Goal: Information Seeking & Learning: Find specific page/section

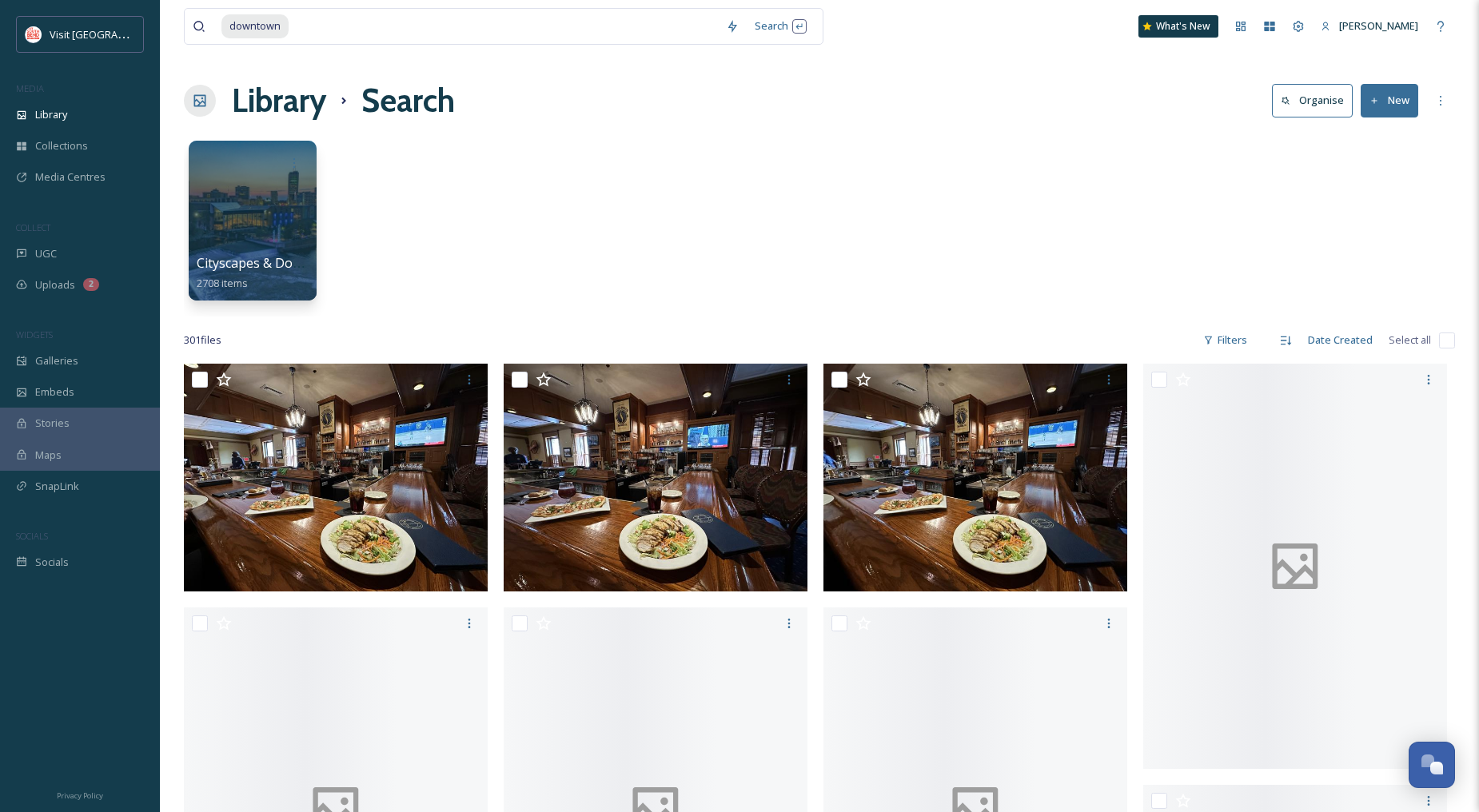
scroll to position [20888, 0]
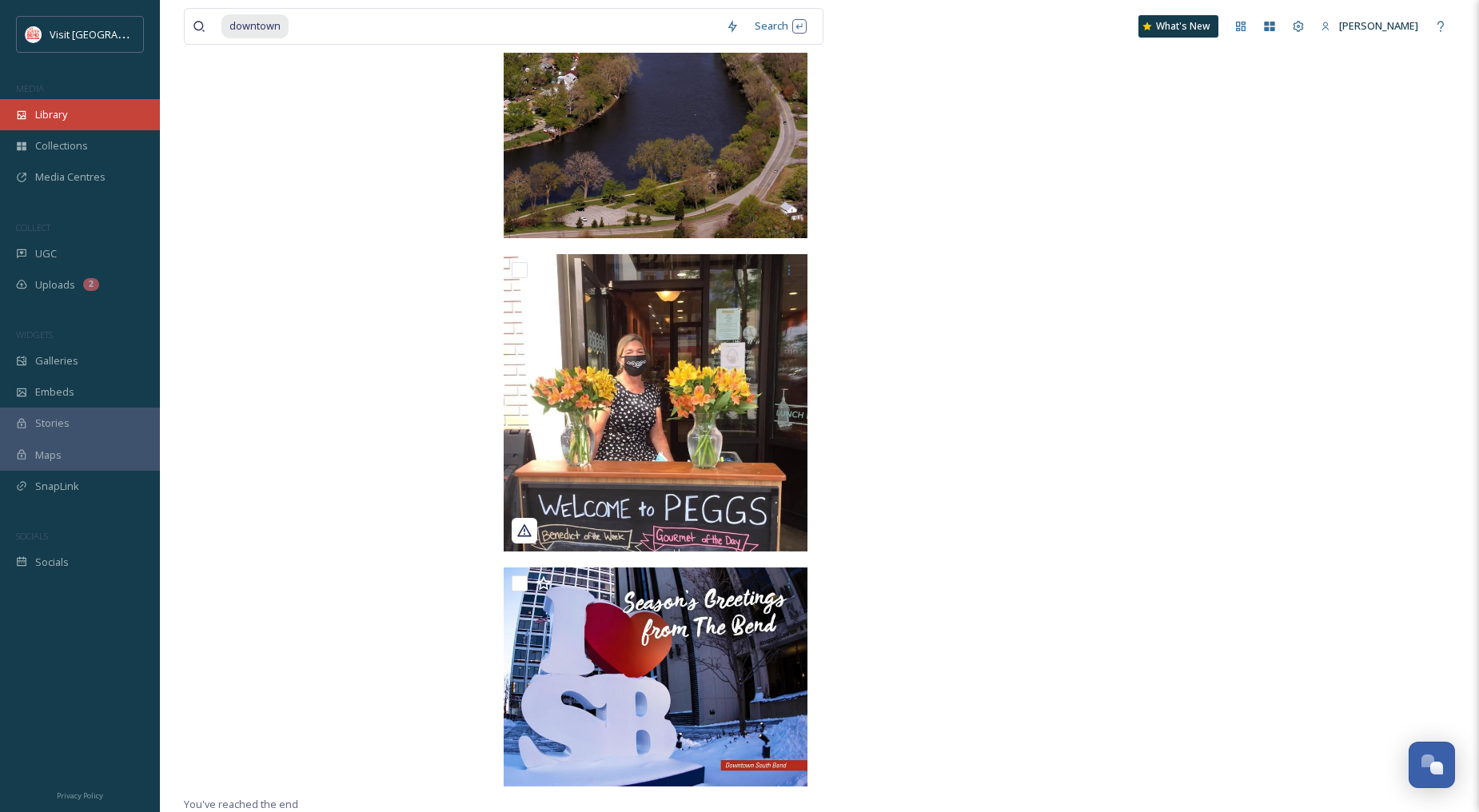
click at [74, 110] on div "Library" at bounding box center [79, 114] width 160 height 32
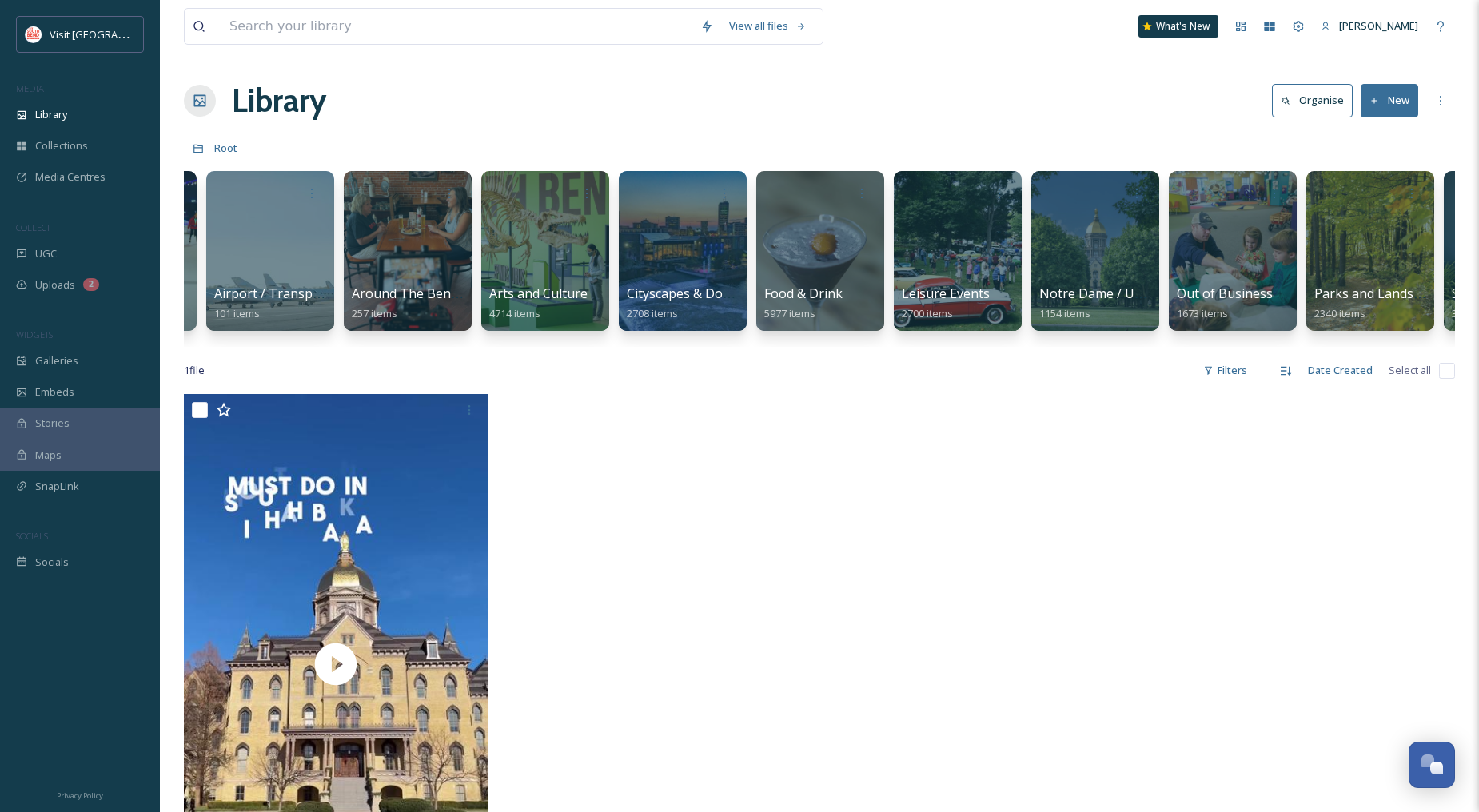
scroll to position [0, 131]
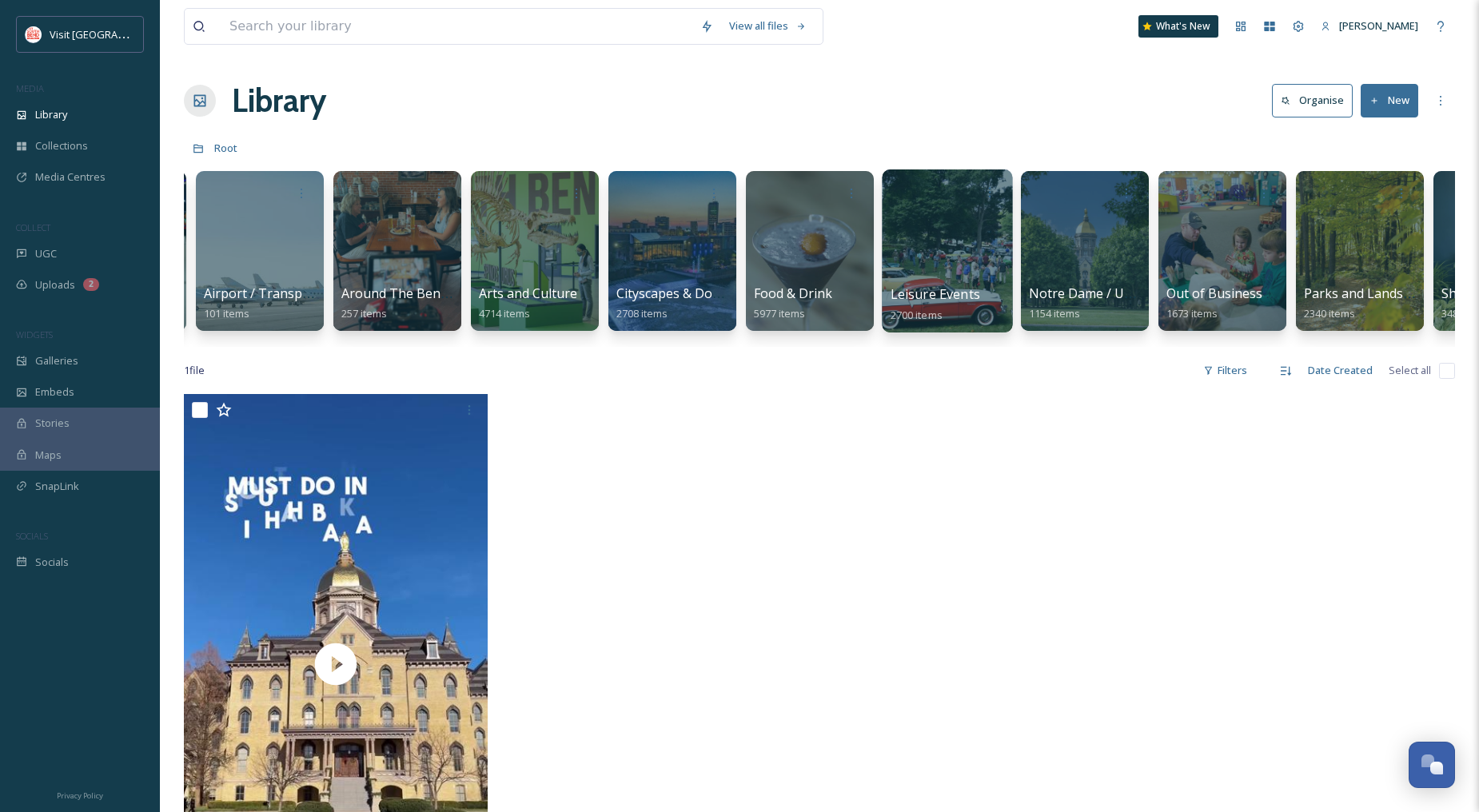
click at [975, 245] on div at bounding box center [946, 251] width 131 height 163
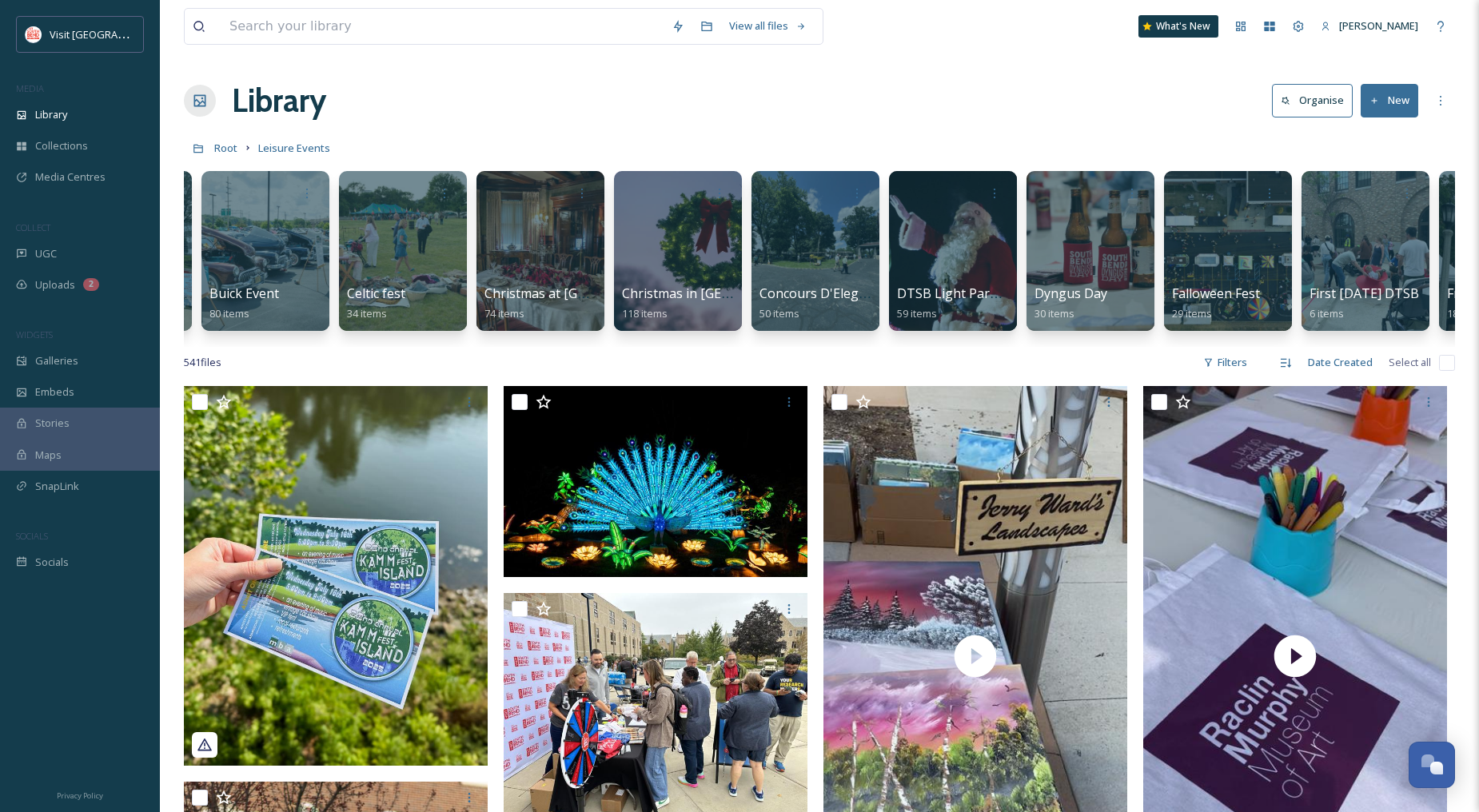
scroll to position [0, 315]
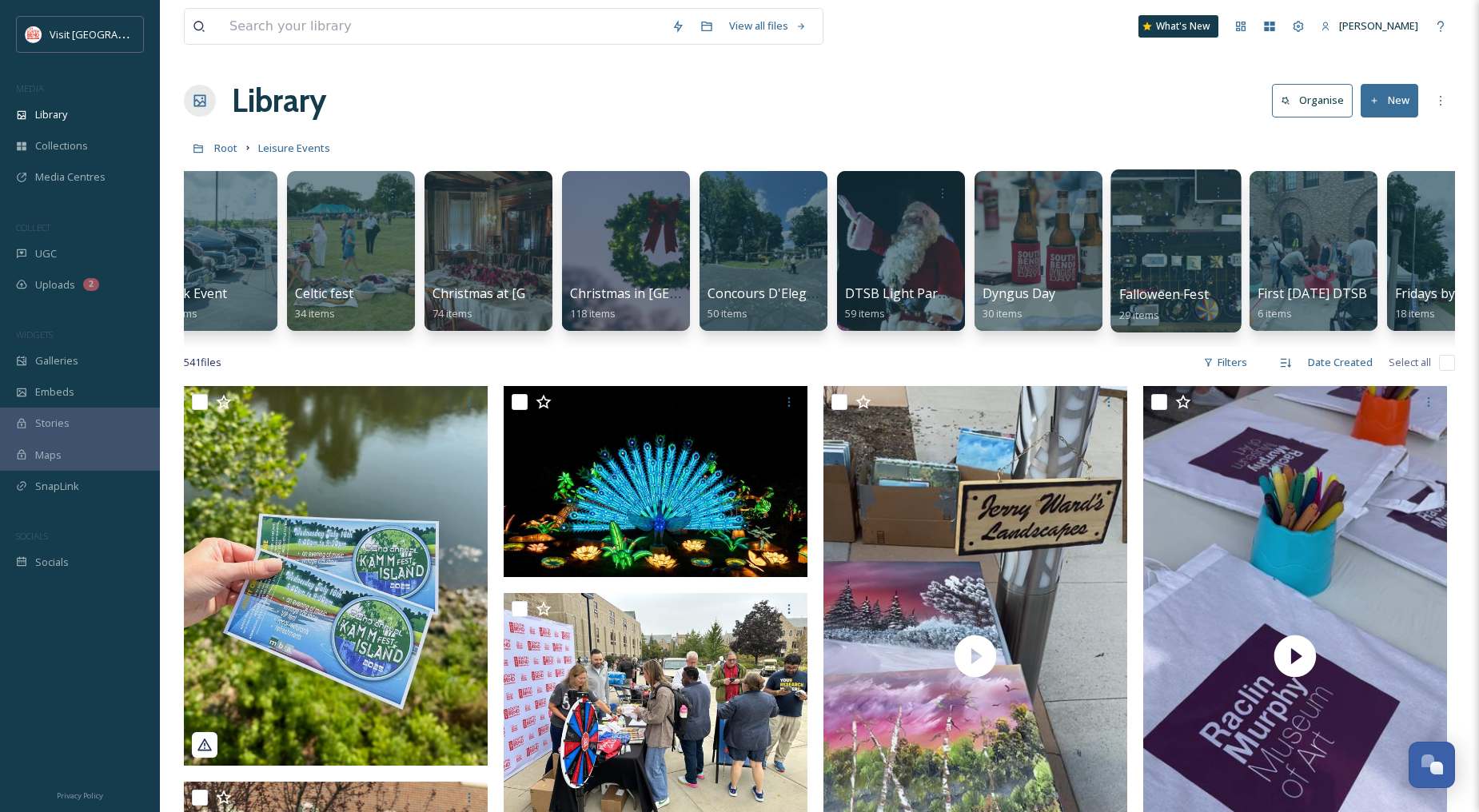
click at [1219, 279] on div at bounding box center [1175, 251] width 131 height 163
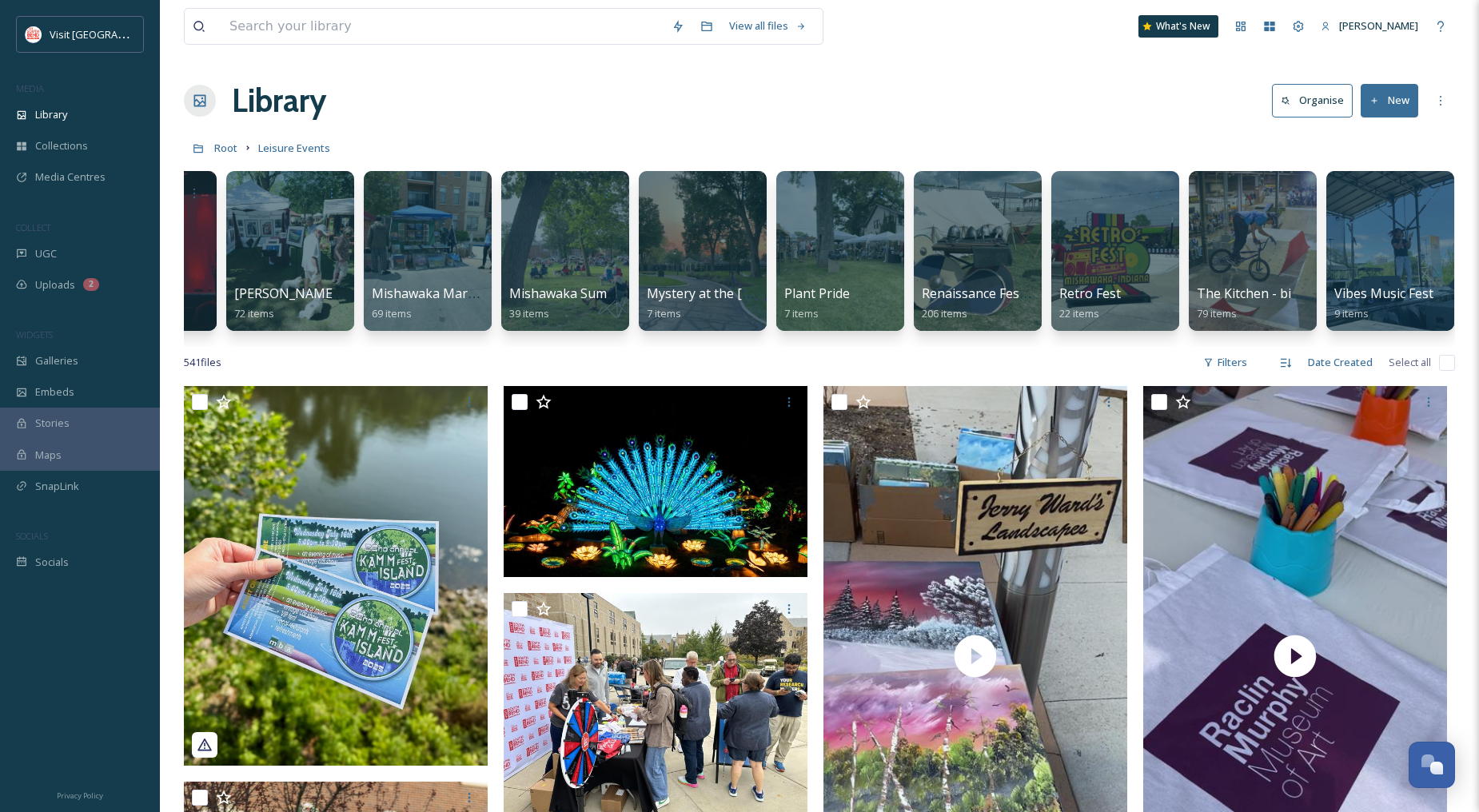
scroll to position [0, 2991]
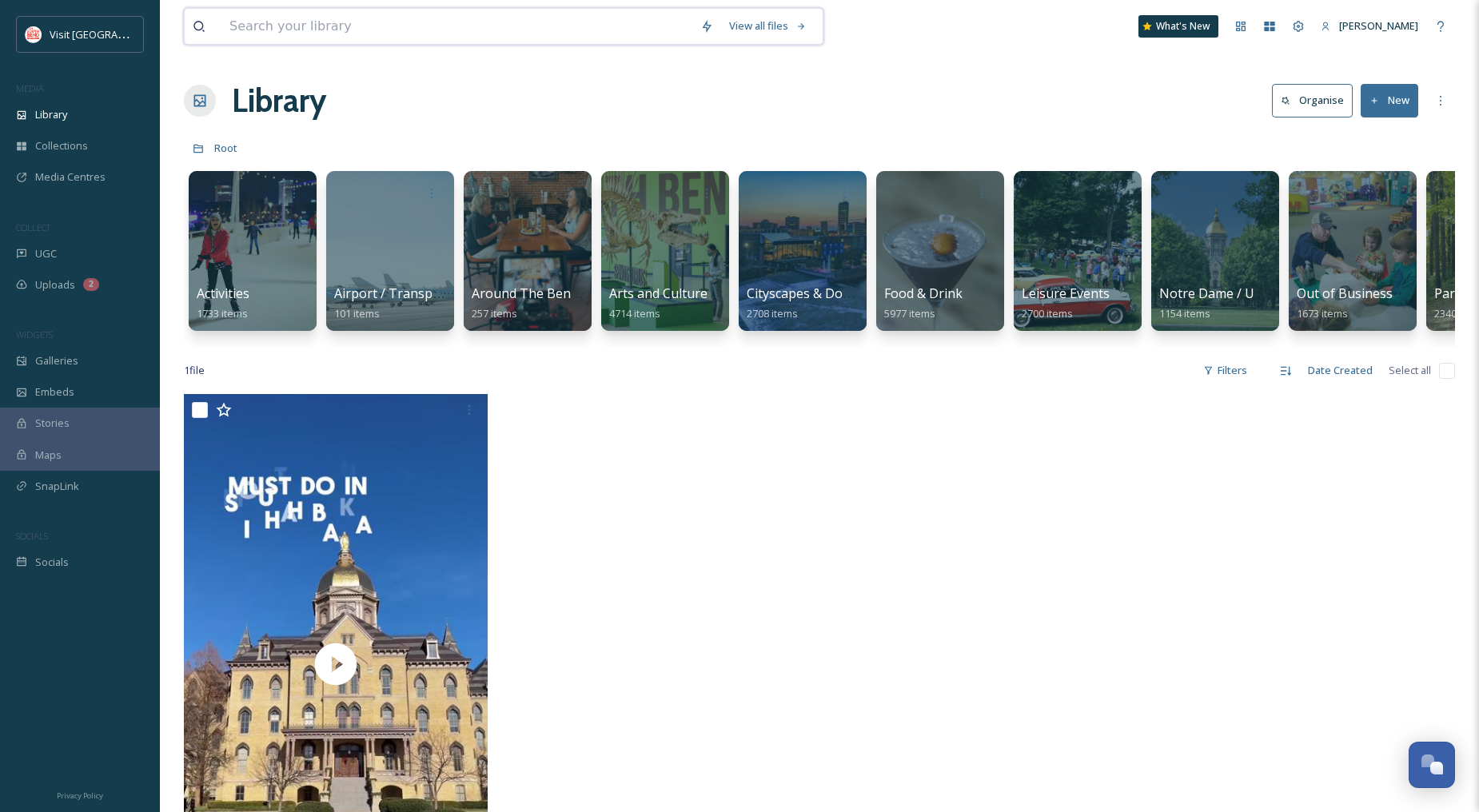
click at [248, 24] on input at bounding box center [457, 26] width 470 height 35
type input "[US_STATE]"
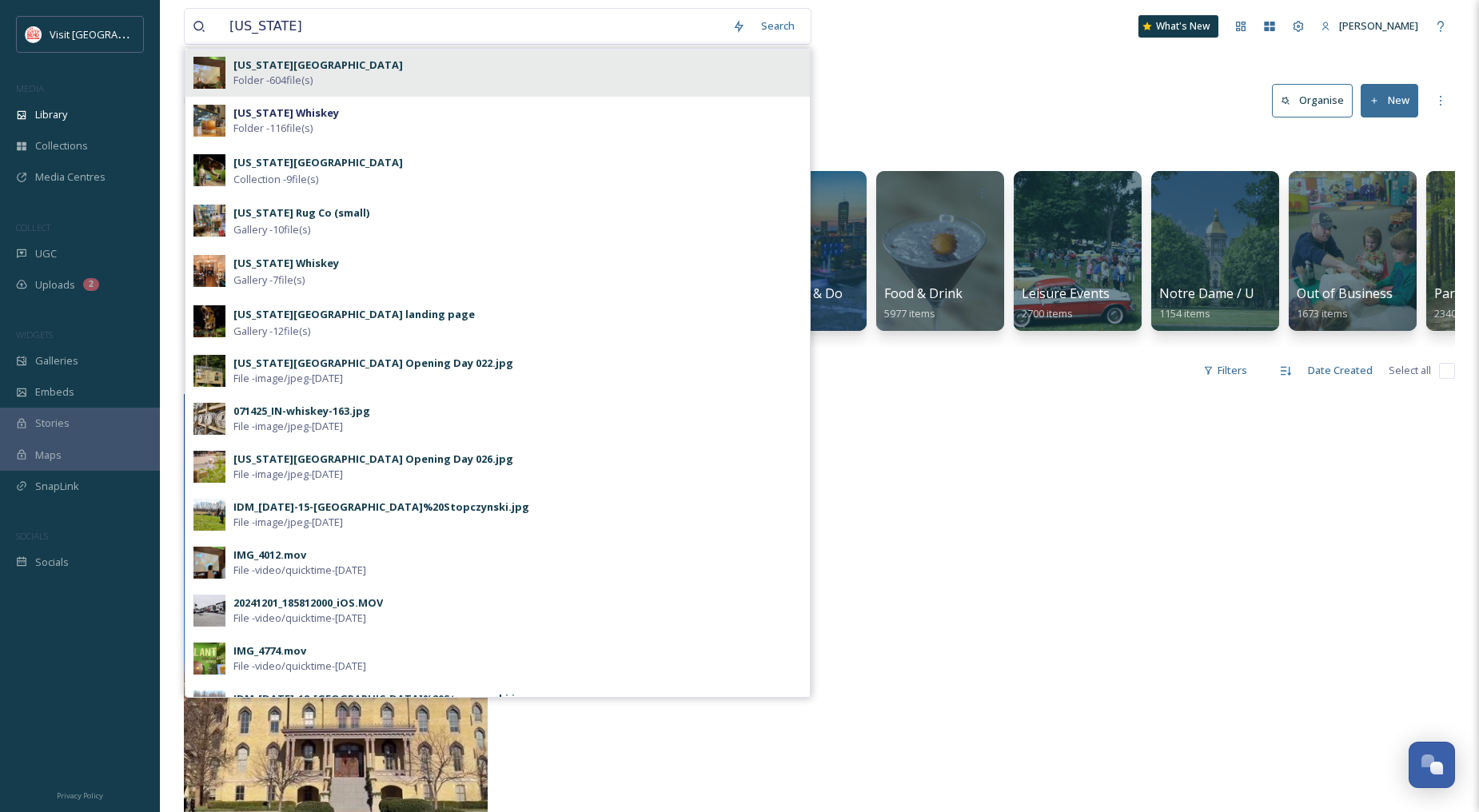
click at [315, 59] on strong "[US_STATE][GEOGRAPHIC_DATA]" at bounding box center [318, 65] width 169 height 14
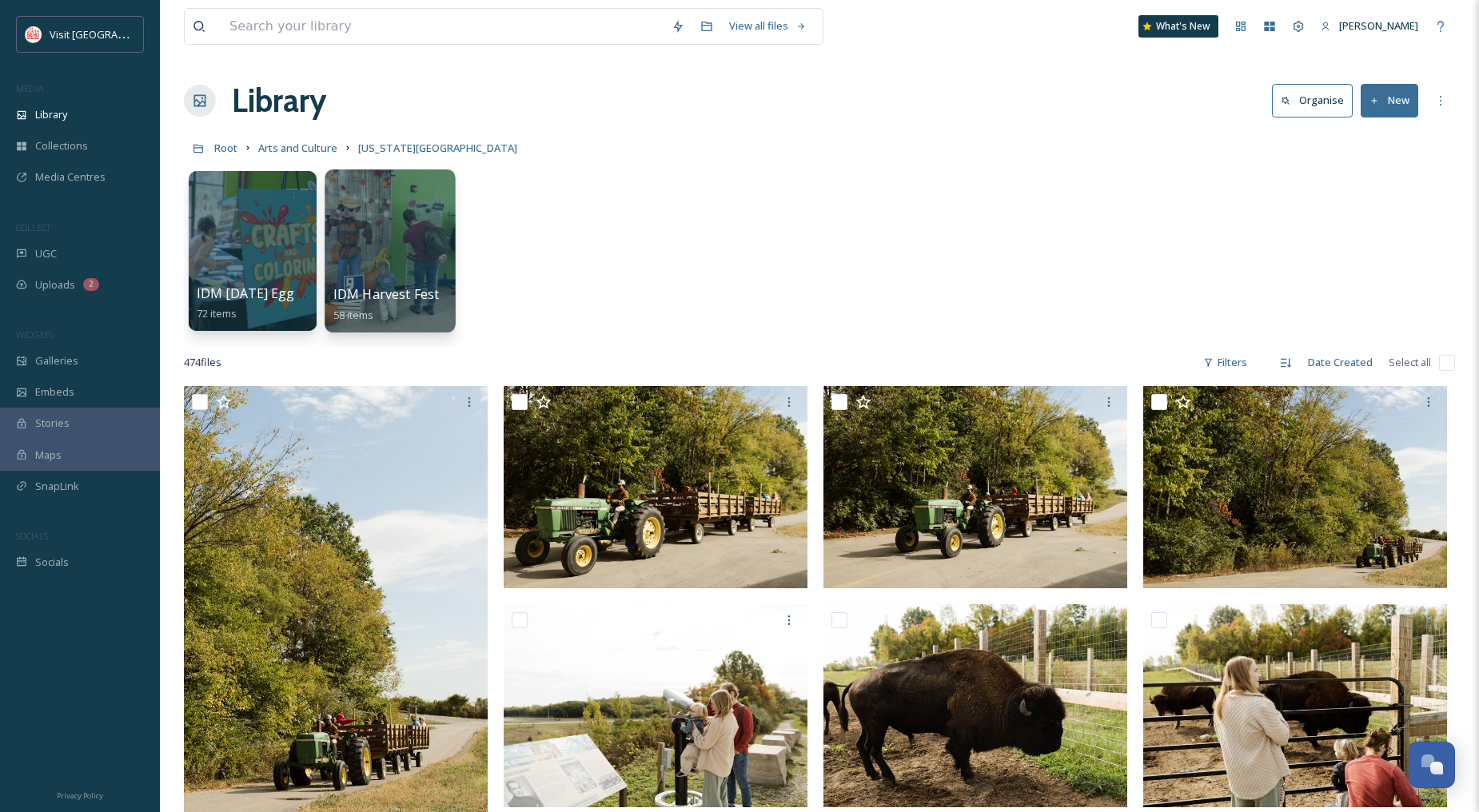
click at [407, 250] on div at bounding box center [389, 251] width 131 height 163
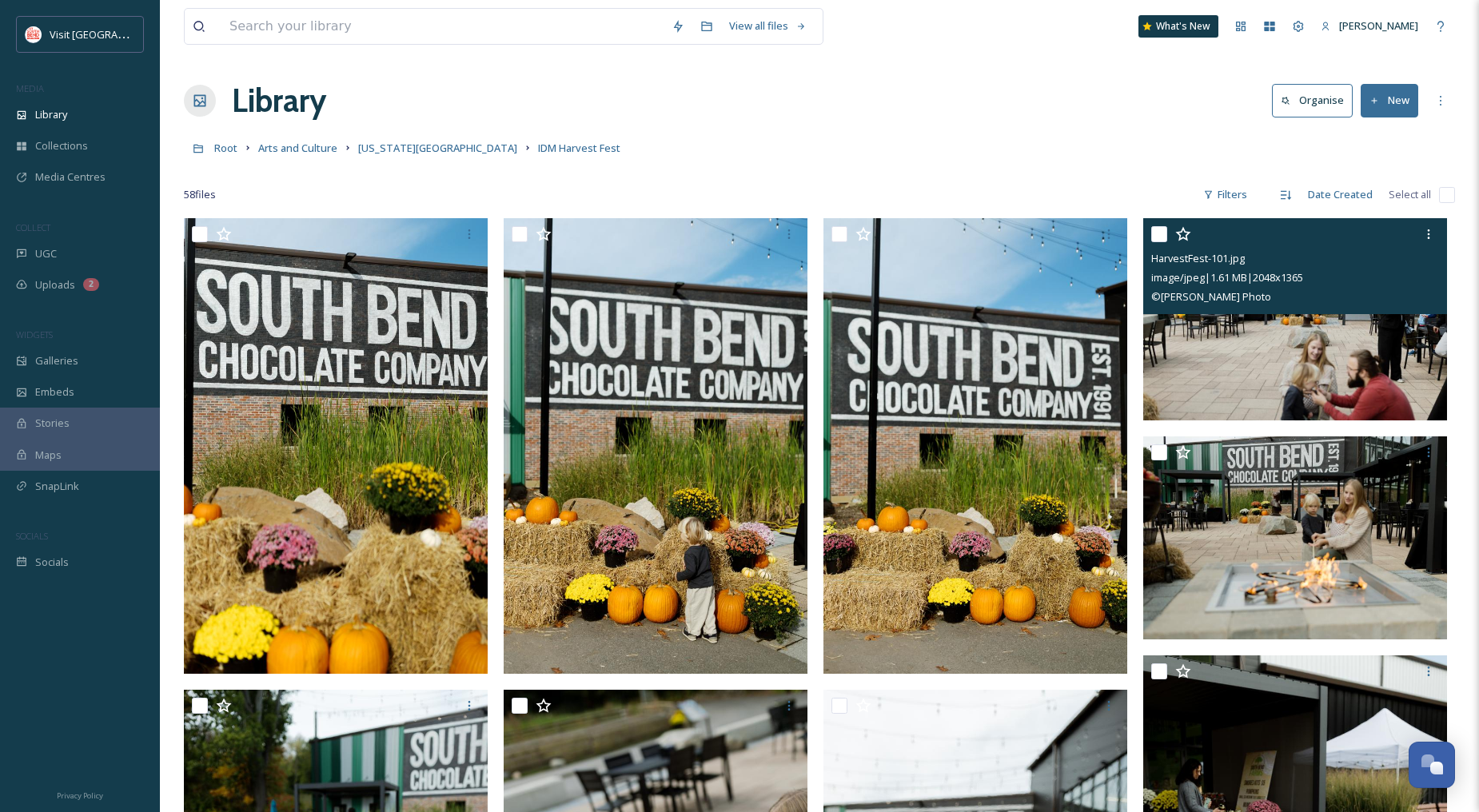
click at [1296, 340] on img at bounding box center [1295, 319] width 304 height 203
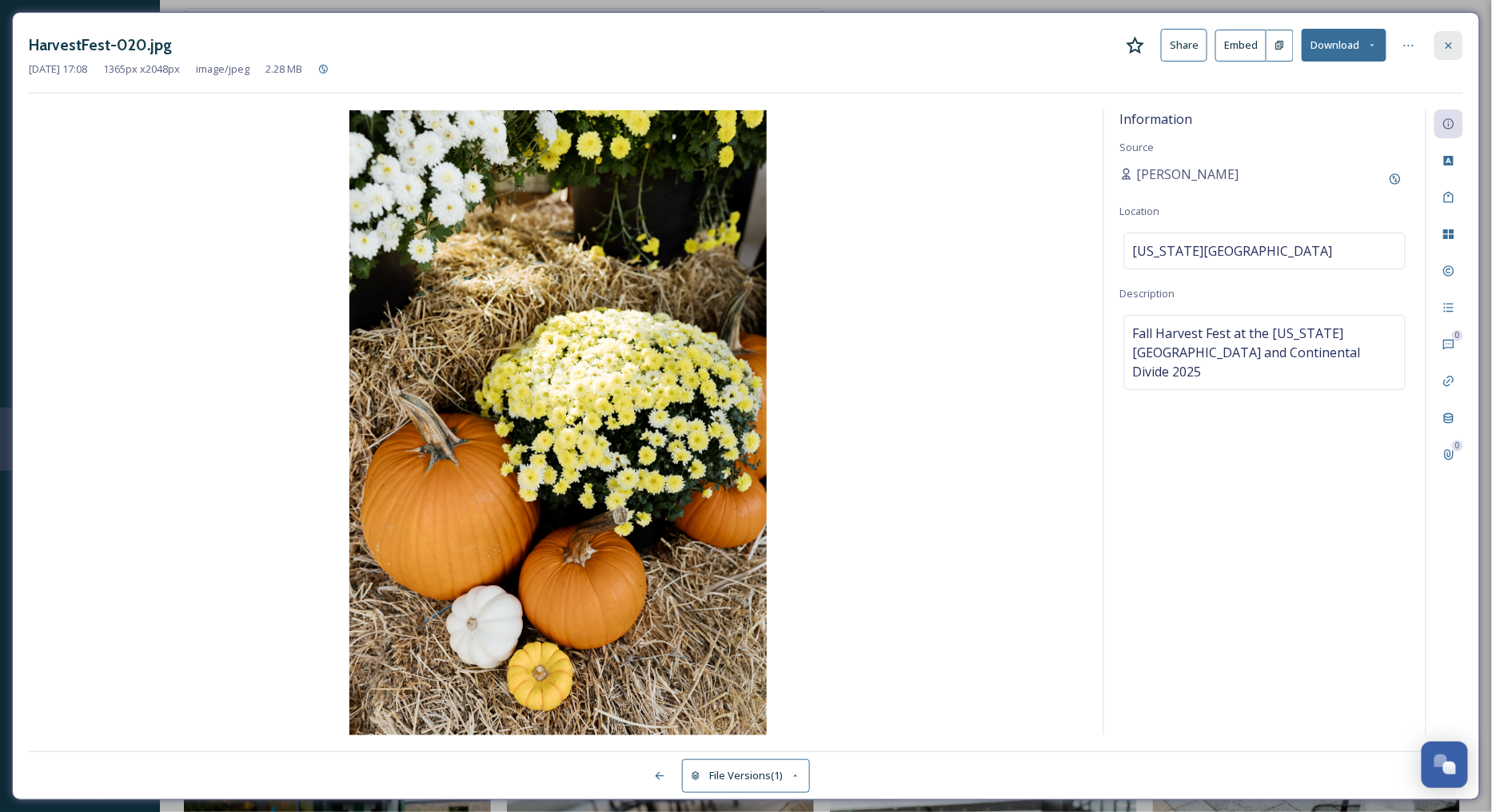
click at [1452, 32] on div at bounding box center [1449, 46] width 29 height 29
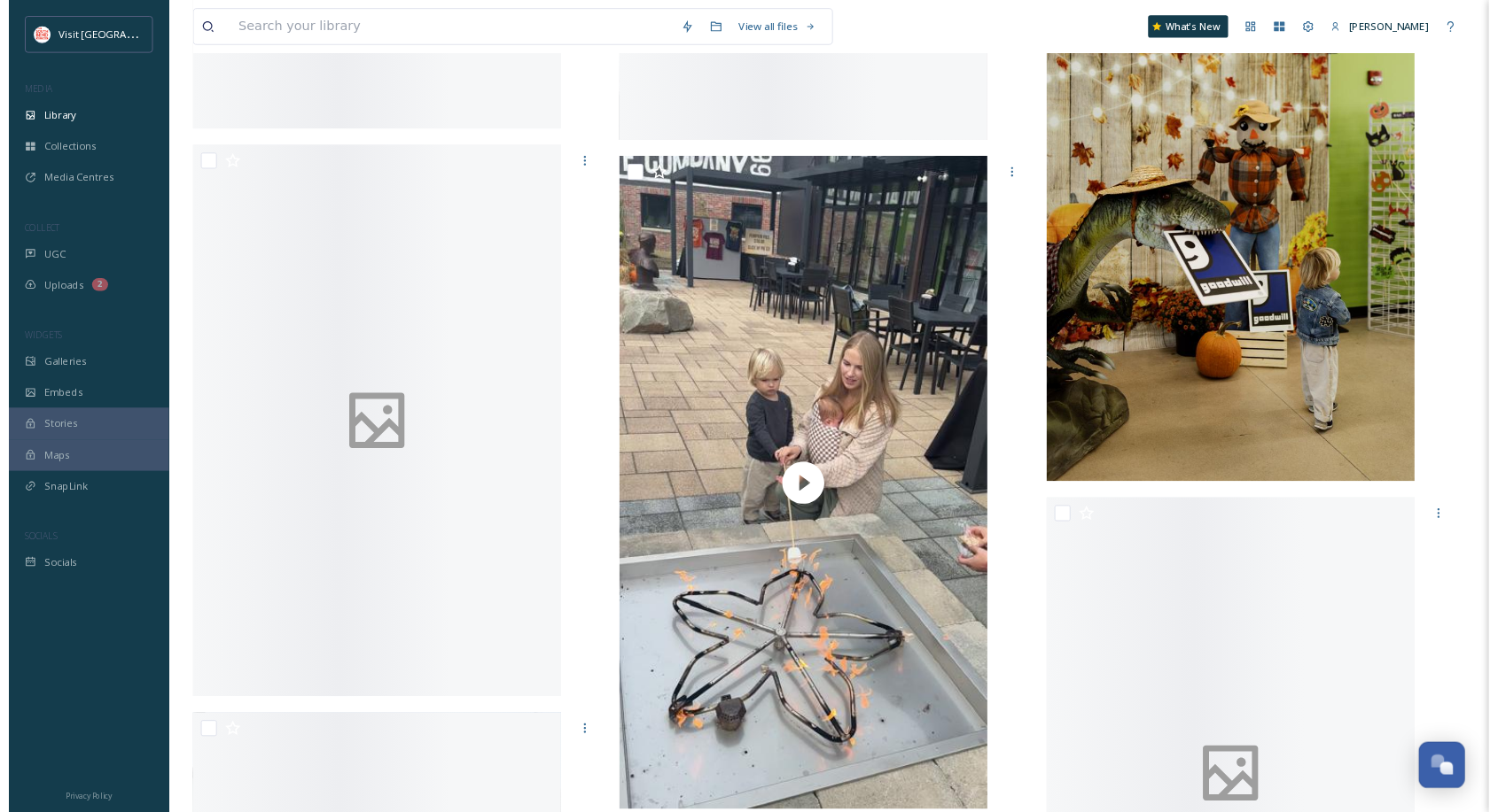
scroll to position [9162, 0]
